Goal: Information Seeking & Learning: Learn about a topic

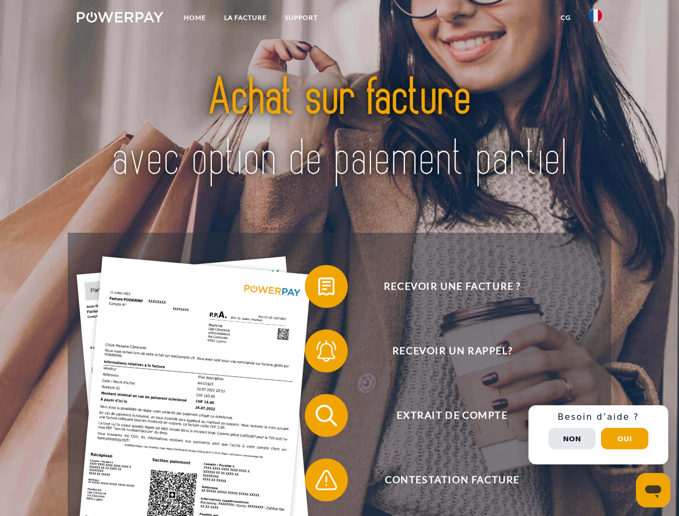
click at [120, 19] on img at bounding box center [120, 17] width 87 height 11
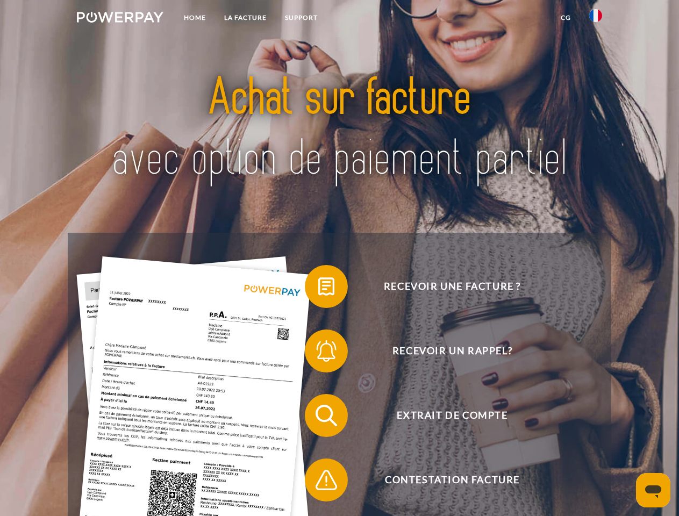
click at [596, 19] on img at bounding box center [595, 15] width 13 height 13
click at [566, 18] on link "CG" at bounding box center [566, 17] width 28 height 19
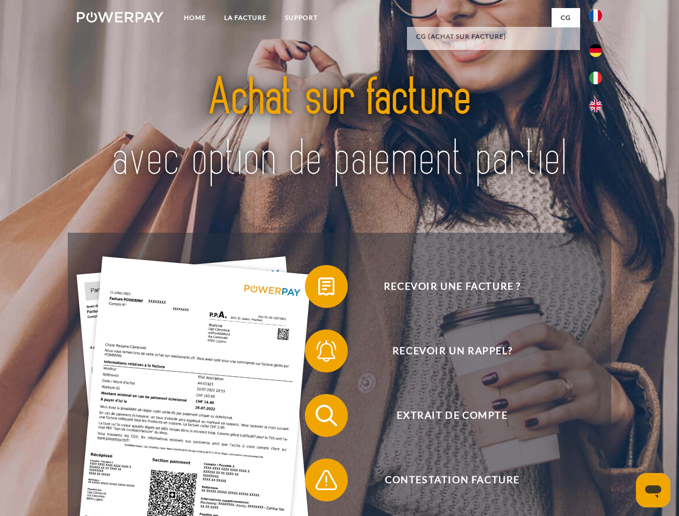
click at [318, 289] on span at bounding box center [310, 287] width 54 height 54
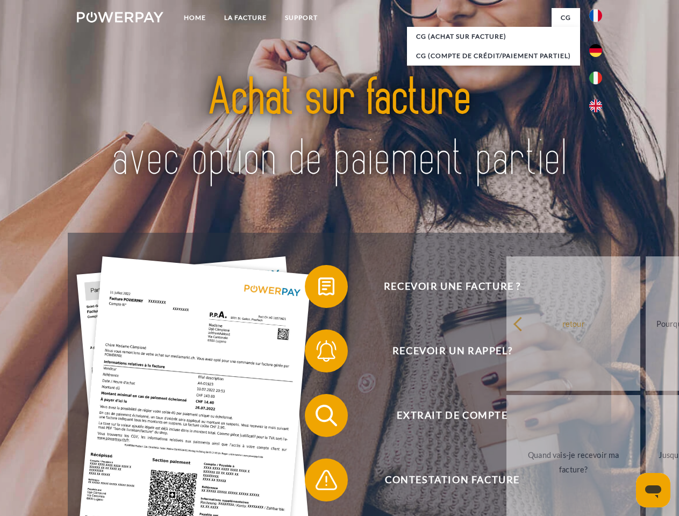
click at [318, 353] on div "Recevoir une facture ? Recevoir un rappel? Extrait de compte retour" at bounding box center [339, 448] width 543 height 430
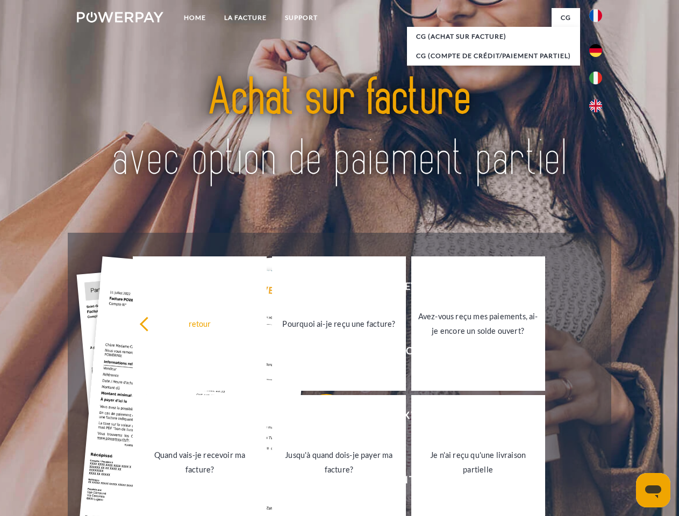
click at [318, 418] on link "Jusqu'à quand dois-je payer ma facture?" at bounding box center [339, 462] width 134 height 134
click at [411, 482] on link "Je n'ai reçu qu'une livraison partielle" at bounding box center [478, 462] width 134 height 134
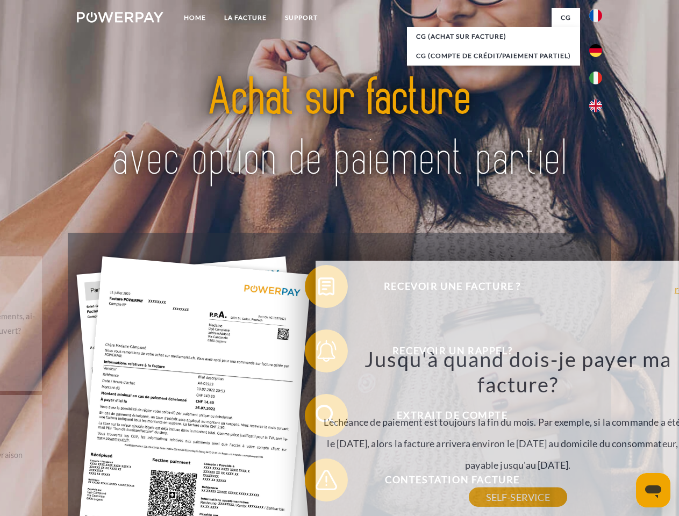
click at [598, 435] on div "Recevoir une facture ? Recevoir un rappel? Extrait de compte retour" at bounding box center [339, 448] width 543 height 430
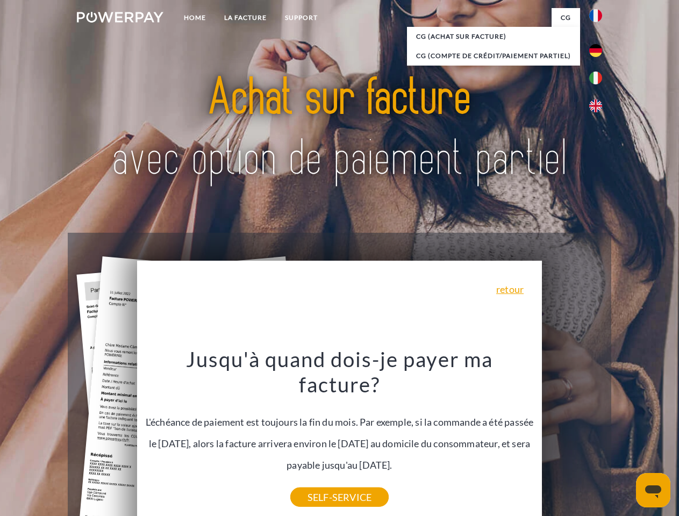
click at [572, 437] on span "Extrait de compte" at bounding box center [451, 415] width 263 height 43
click at [625, 439] on header "Home LA FACTURE Support" at bounding box center [339, 371] width 679 height 742
